Goal: Task Accomplishment & Management: Manage account settings

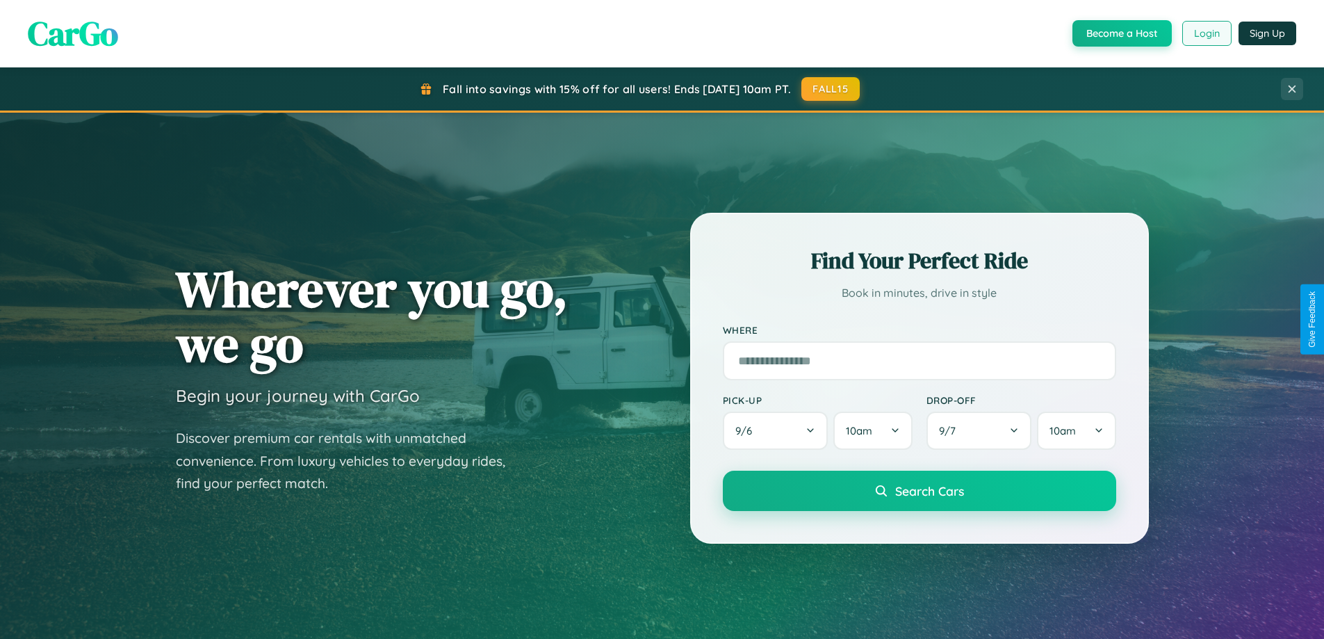
click at [1206, 33] on button "Login" at bounding box center [1206, 33] width 49 height 25
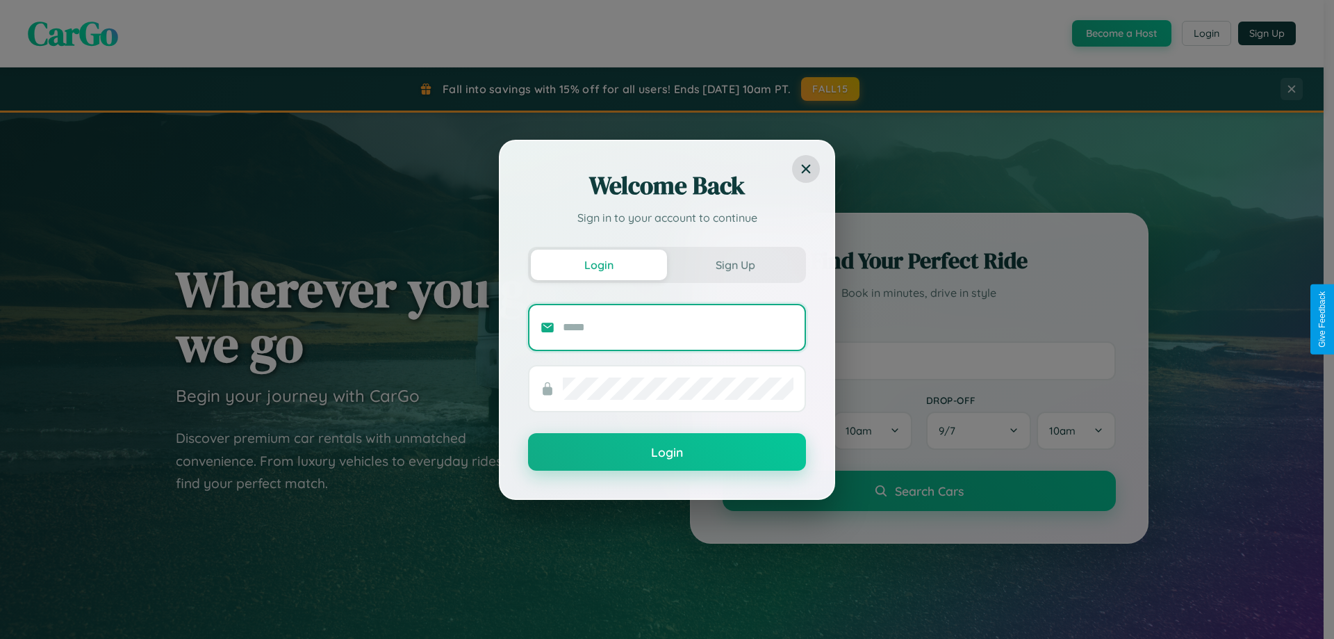
click at [678, 327] on input "text" at bounding box center [678, 327] width 231 height 22
type input "**********"
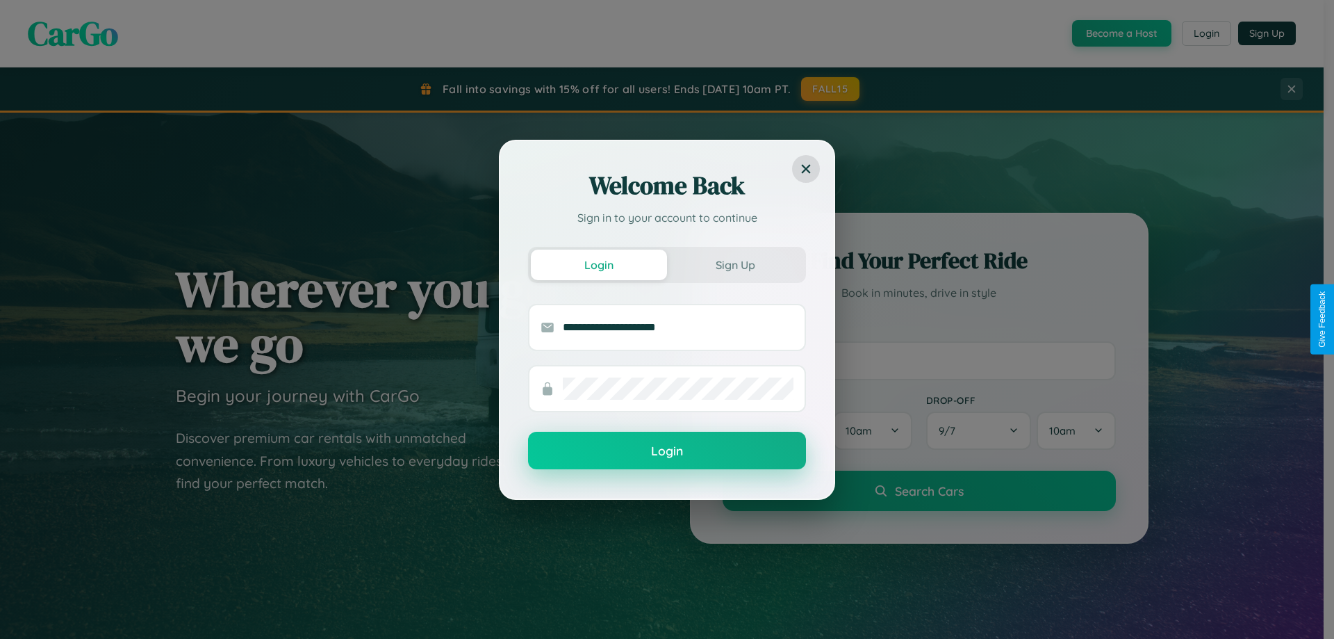
click at [667, 451] on button "Login" at bounding box center [667, 451] width 278 height 38
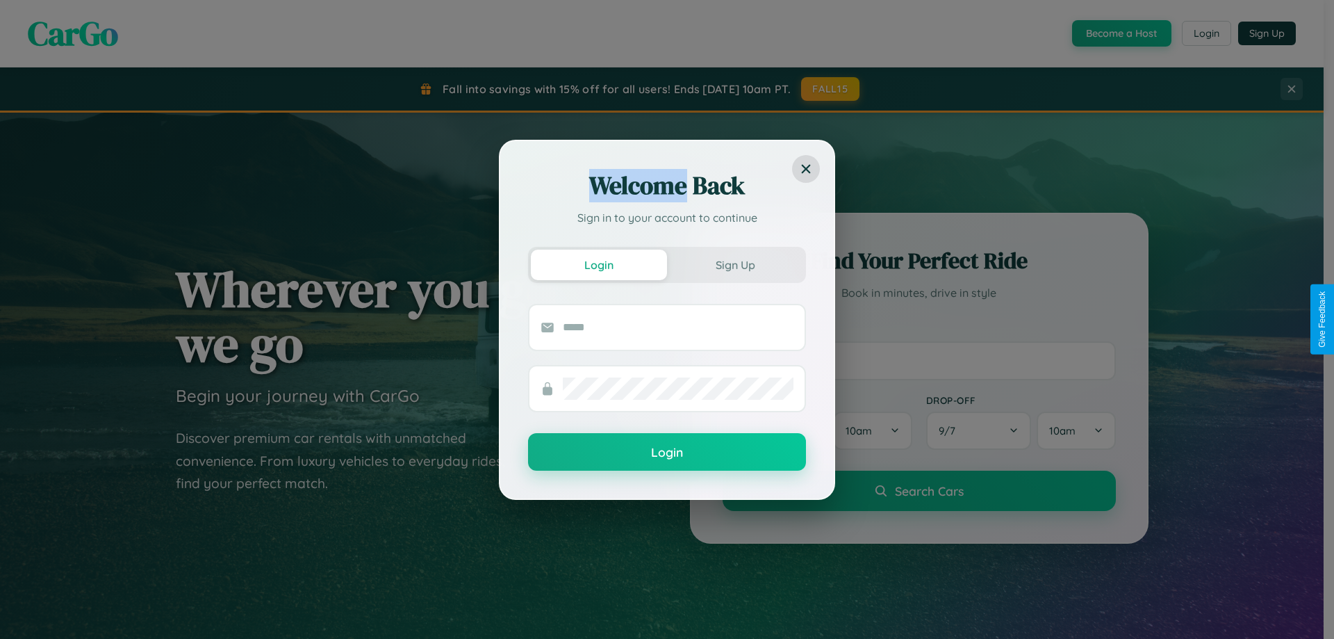
click at [1206, 33] on div "Welcome Back Sign in to your account to continue Login Sign Up Login" at bounding box center [667, 319] width 1334 height 639
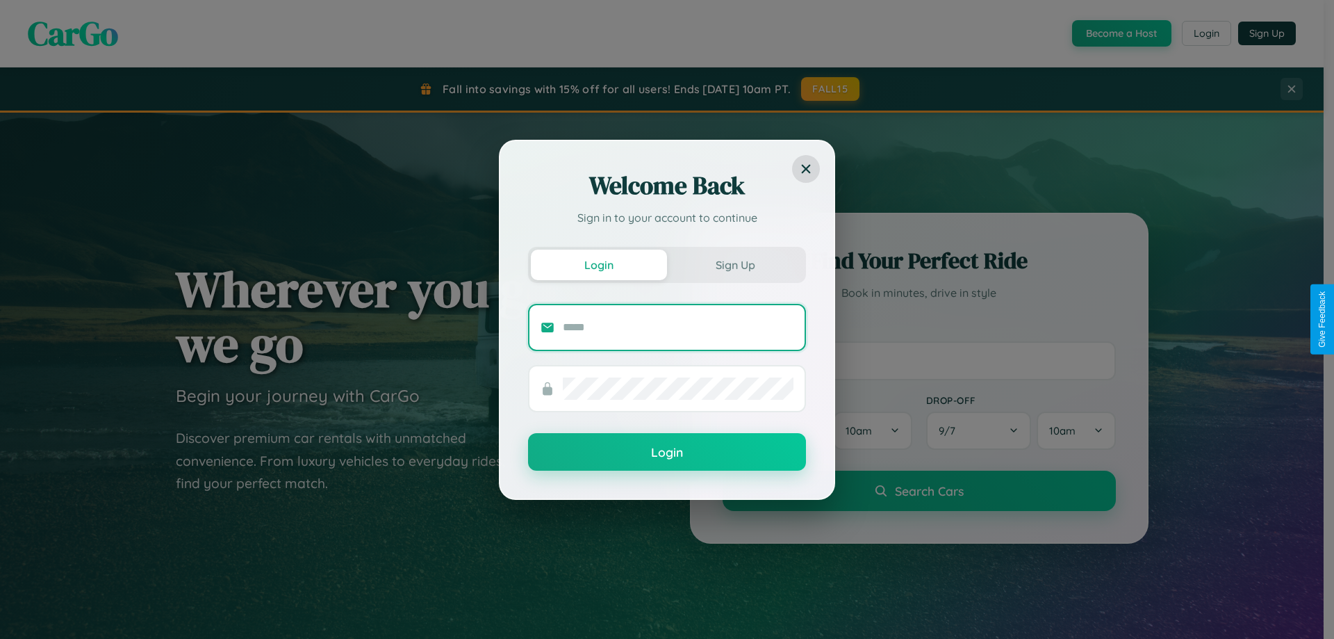
click at [678, 327] on input "text" at bounding box center [678, 327] width 231 height 22
type input "**********"
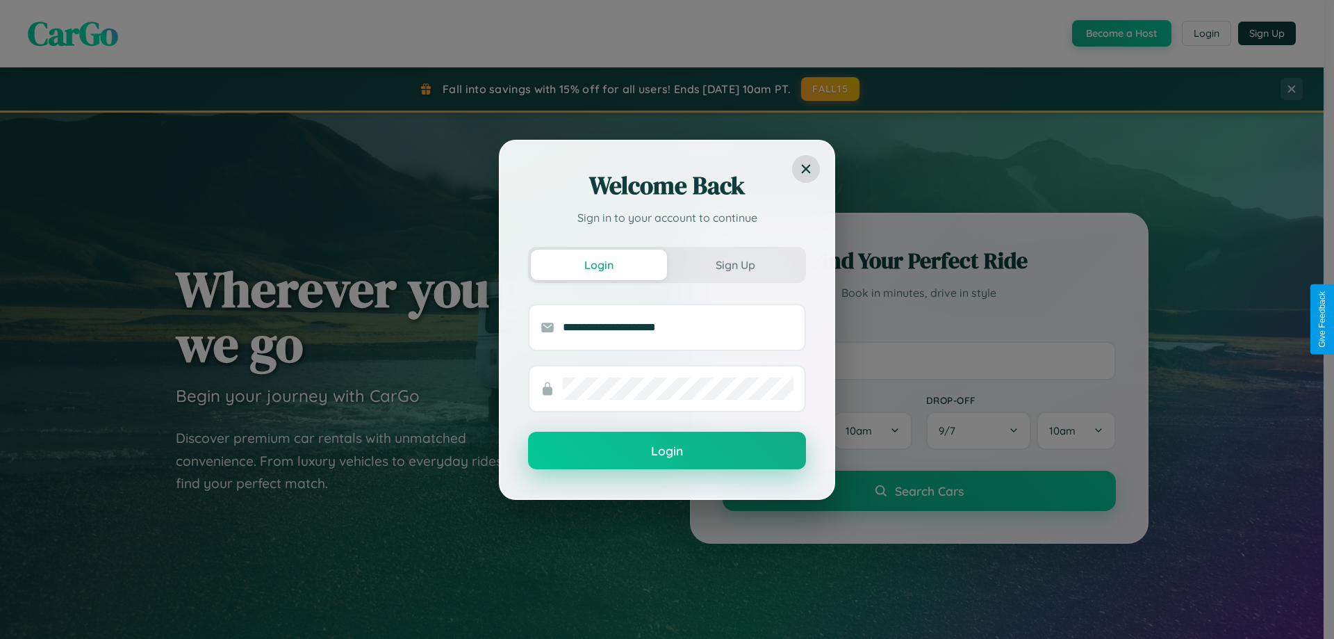
click at [667, 451] on button "Login" at bounding box center [667, 451] width 278 height 38
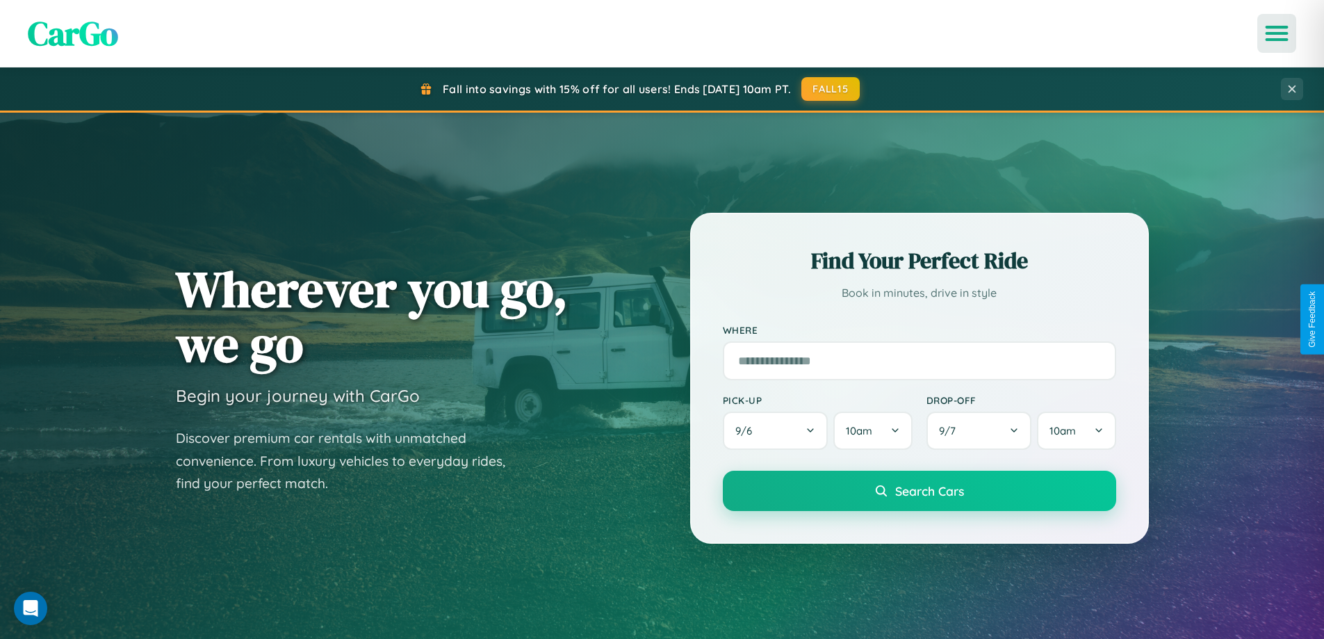
click at [1277, 33] on icon "Open menu" at bounding box center [1277, 33] width 20 height 13
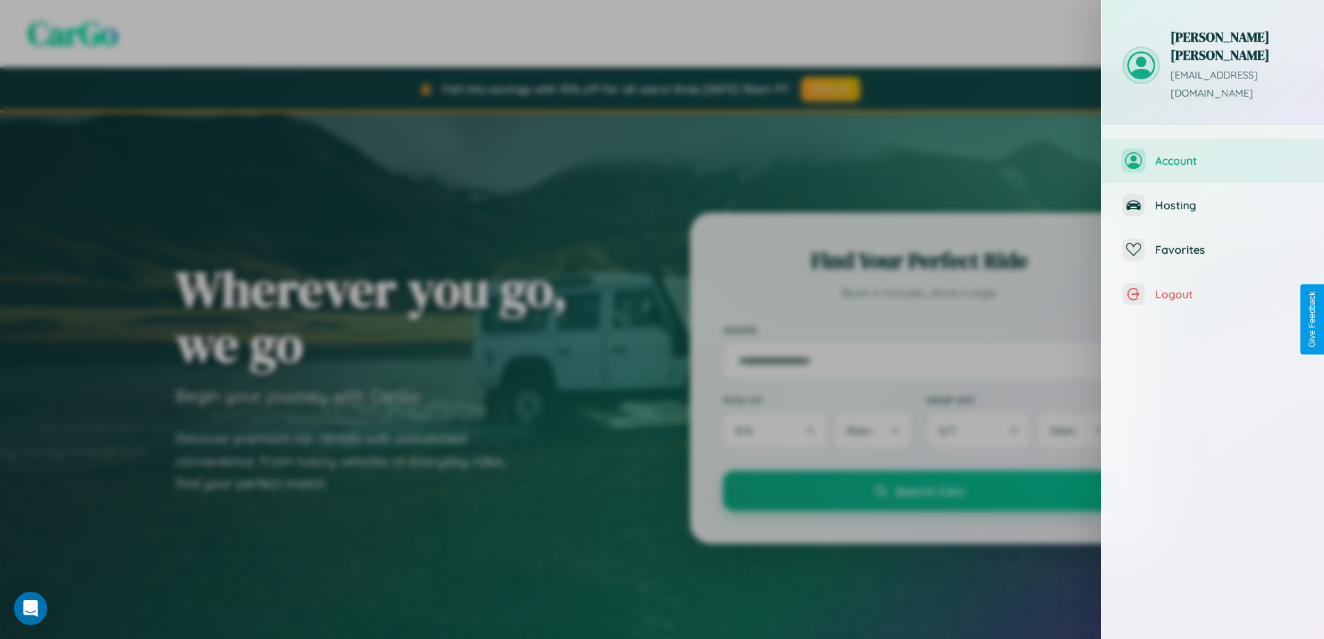
click at [1213, 154] on span "Account" at bounding box center [1229, 161] width 148 height 14
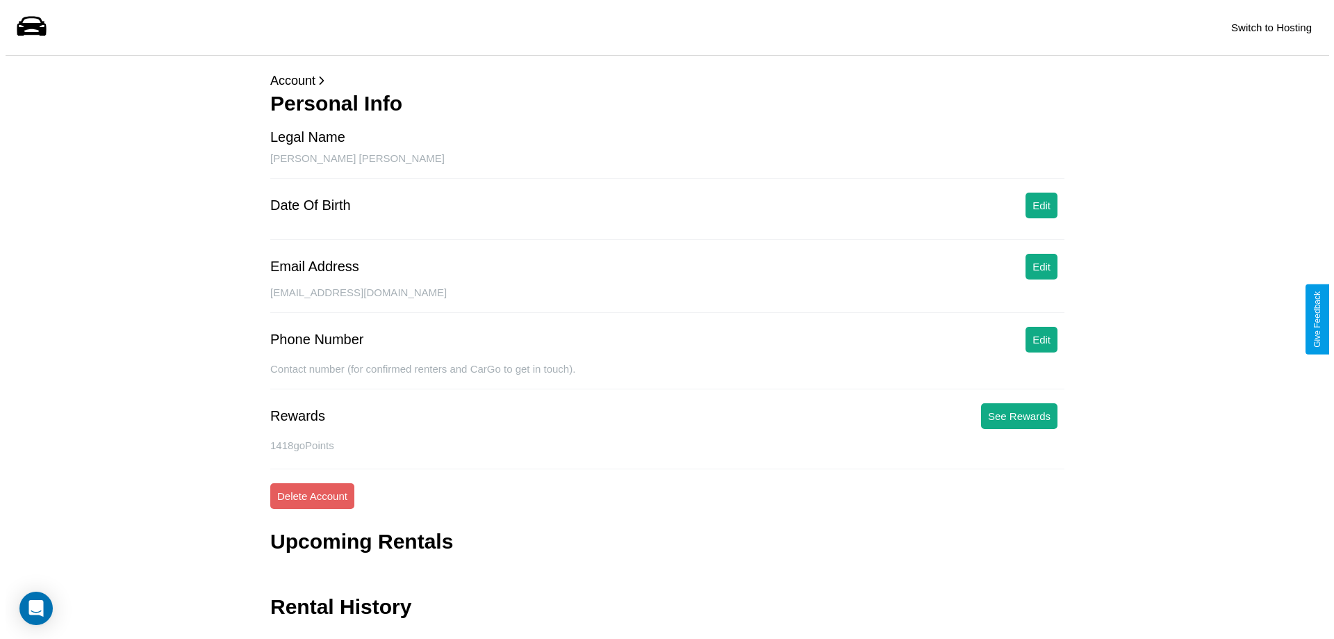
scroll to position [33, 0]
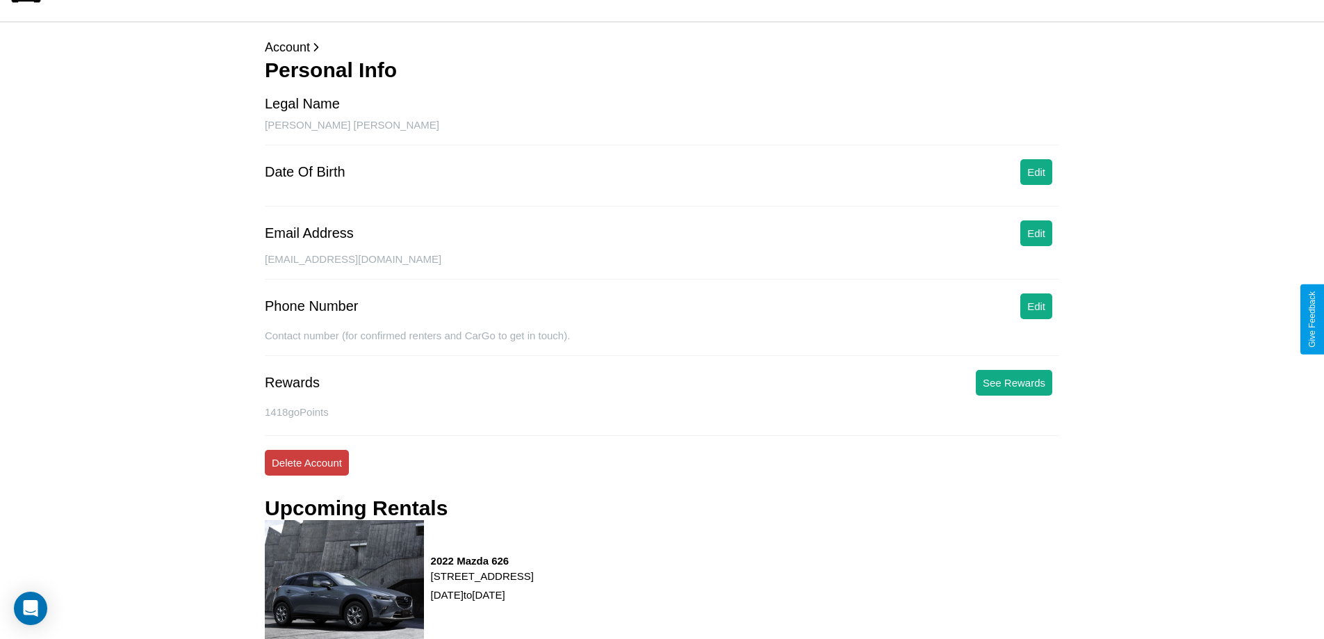
click at [306, 462] on button "Delete Account" at bounding box center [307, 463] width 84 height 26
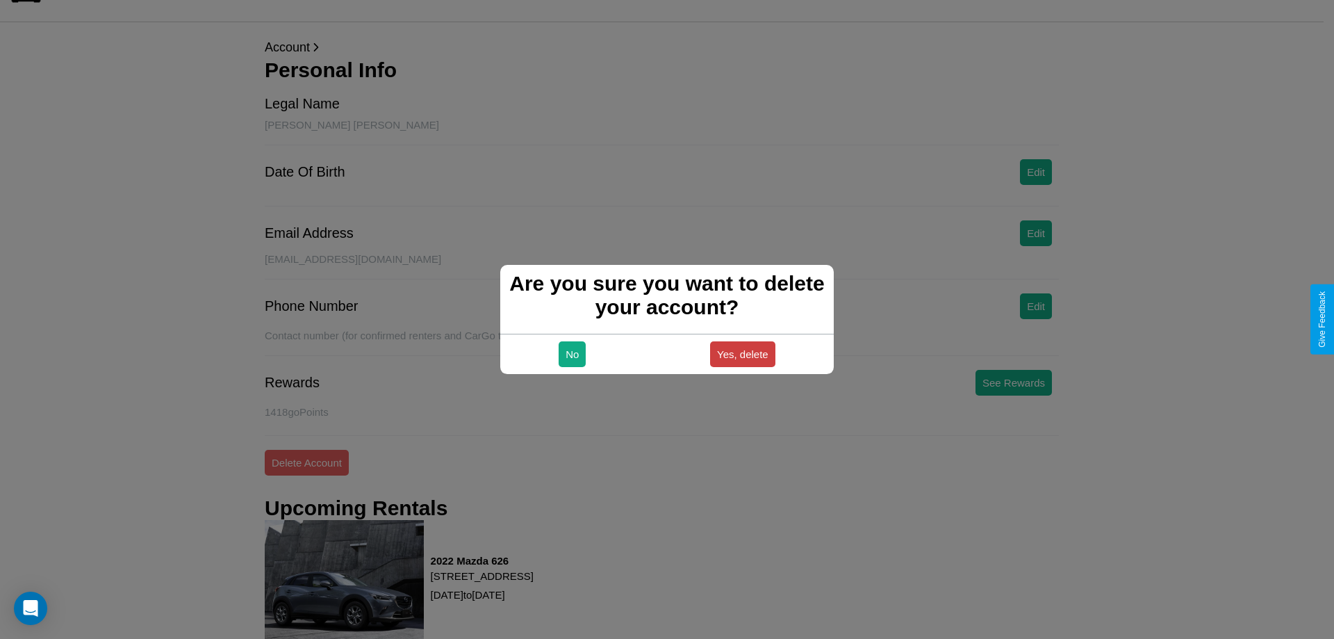
click at [742, 354] on button "Yes, delete" at bounding box center [742, 354] width 65 height 26
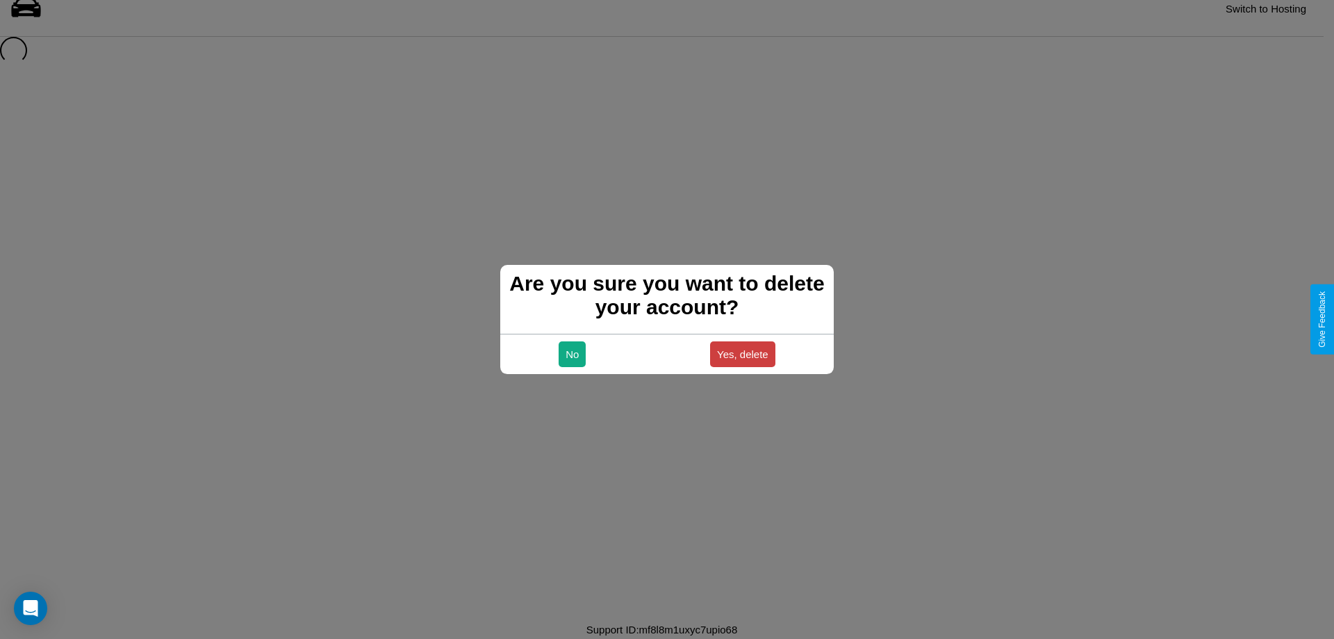
scroll to position [19, 0]
